Goal: Task Accomplishment & Management: Manage account settings

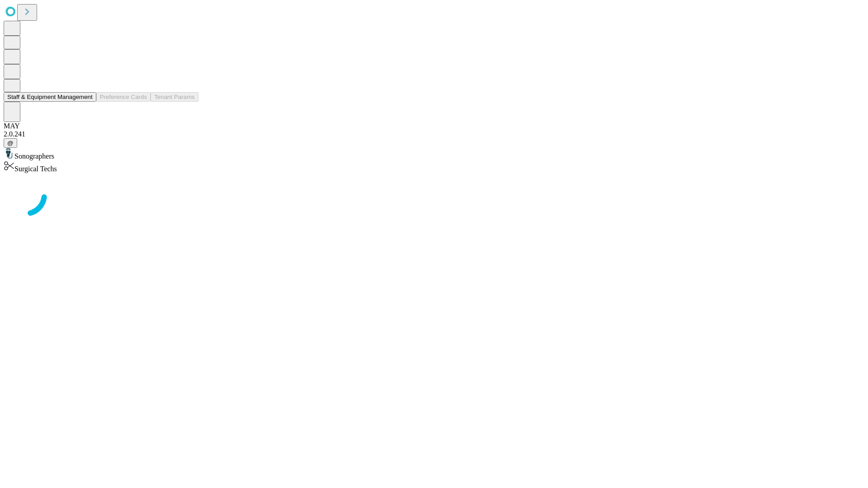
click at [85, 102] on button "Staff & Equipment Management" at bounding box center [50, 96] width 93 height 9
